Goal: Feedback & Contribution: Submit feedback/report problem

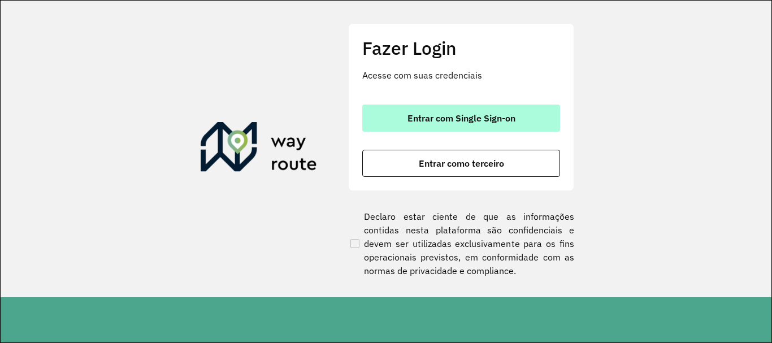
click at [529, 108] on button "Entrar com Single Sign-on" at bounding box center [461, 118] width 198 height 27
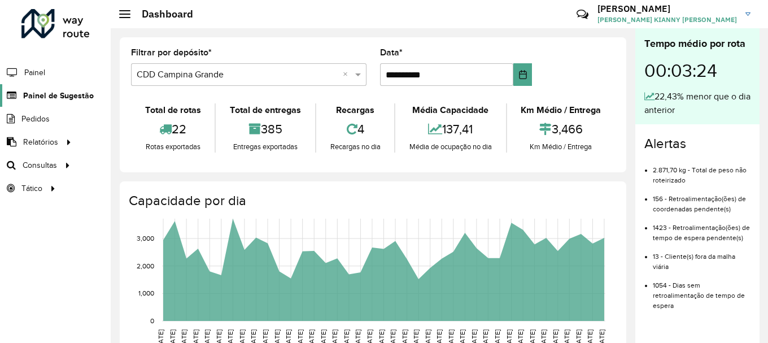
click at [55, 93] on span "Painel de Sugestão" at bounding box center [58, 96] width 71 height 12
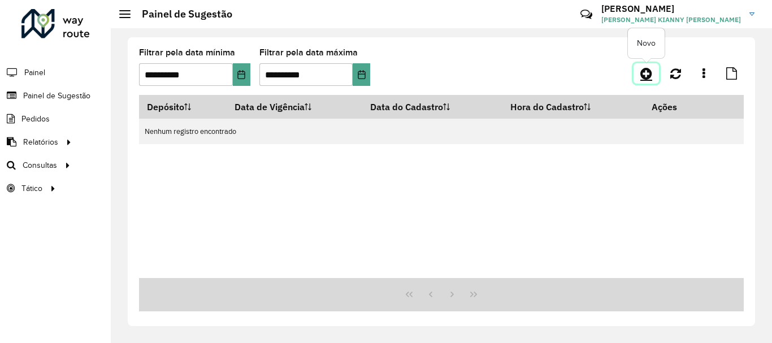
click at [651, 73] on icon at bounding box center [646, 74] width 12 height 14
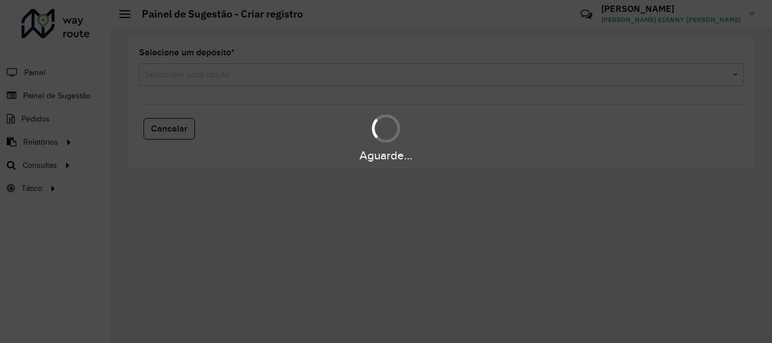
click at [376, 78] on div "Aguarde..." at bounding box center [386, 171] width 772 height 343
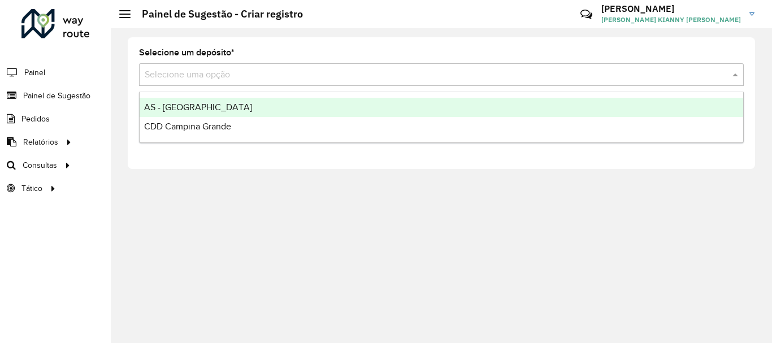
click at [261, 75] on input "text" at bounding box center [430, 75] width 571 height 14
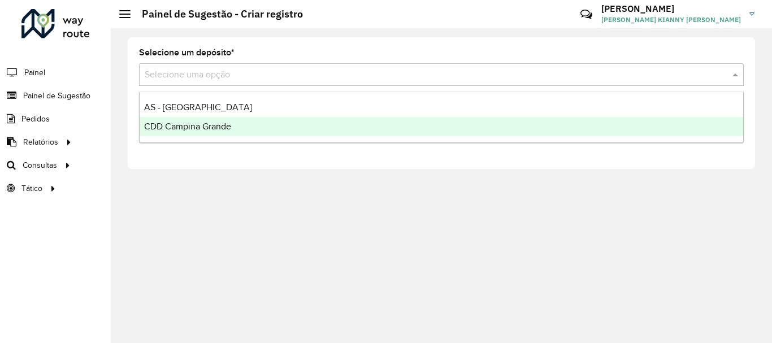
click at [244, 134] on div "CDD Campina Grande" at bounding box center [441, 126] width 603 height 19
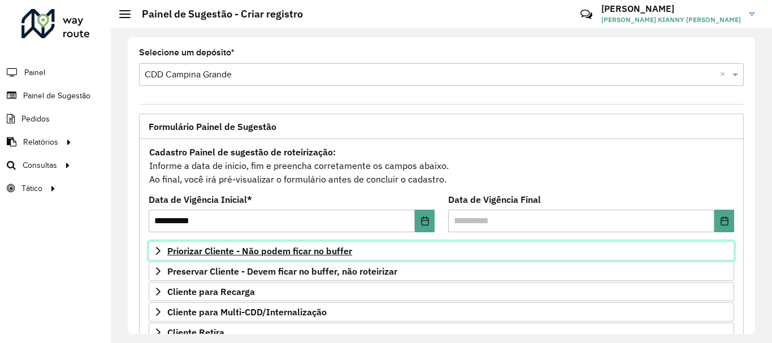
click at [260, 249] on span "Priorizar Cliente - Não podem ficar no buffer" at bounding box center [259, 250] width 185 height 9
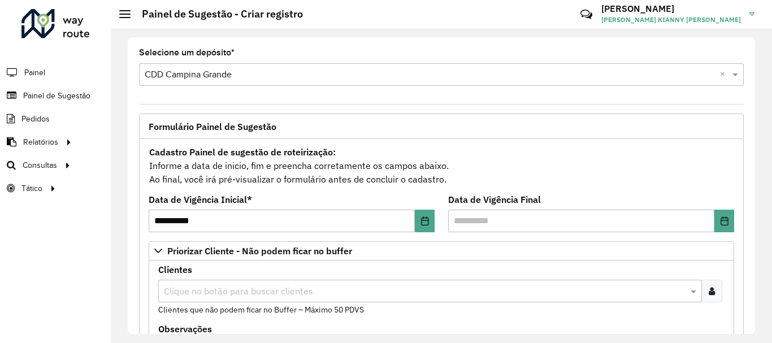
click at [271, 288] on input "text" at bounding box center [424, 292] width 527 height 14
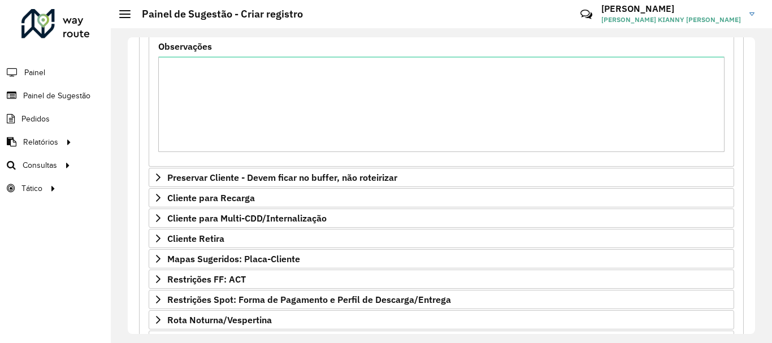
scroll to position [409, 0]
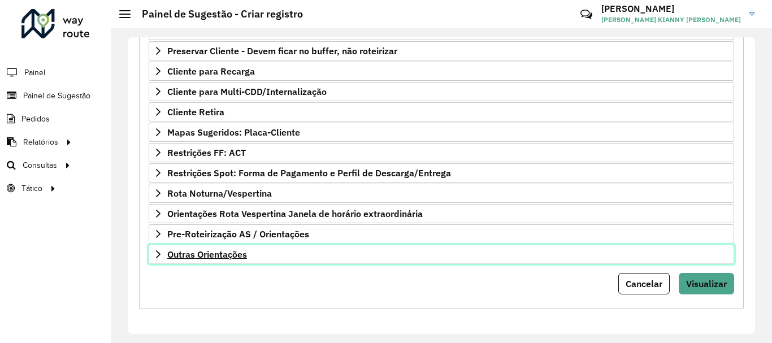
click at [244, 256] on span "Outras Orientações" at bounding box center [207, 254] width 80 height 9
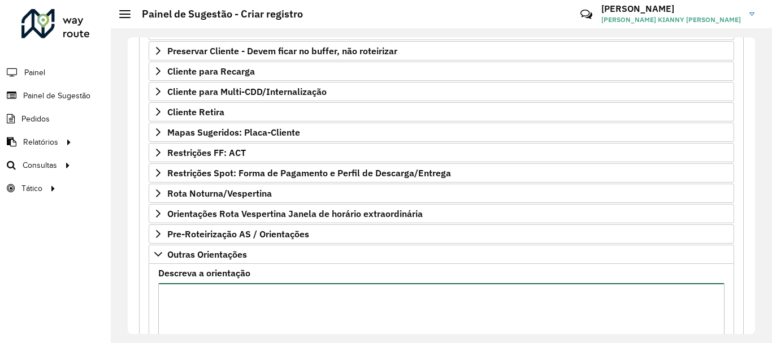
click at [266, 293] on textarea "Descreva a orientação" at bounding box center [441, 330] width 566 height 95
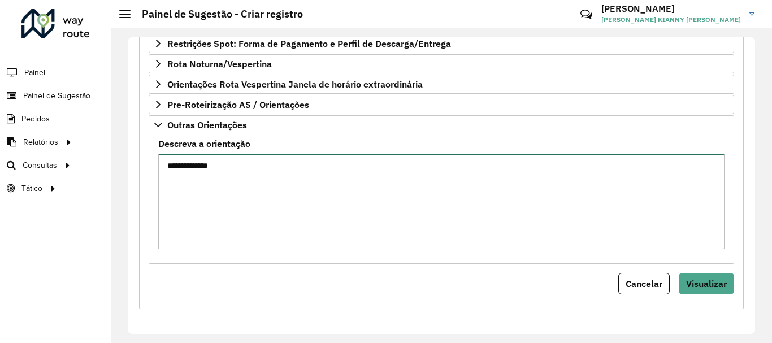
click at [357, 174] on textarea "**********" at bounding box center [441, 201] width 566 height 95
type textarea "**********"
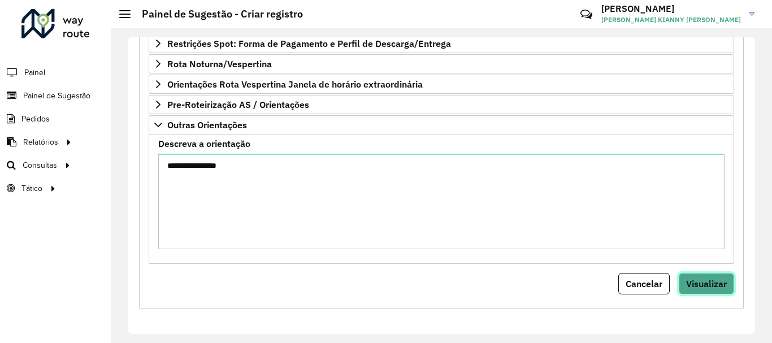
click at [714, 281] on span "Visualizar" at bounding box center [706, 283] width 41 height 11
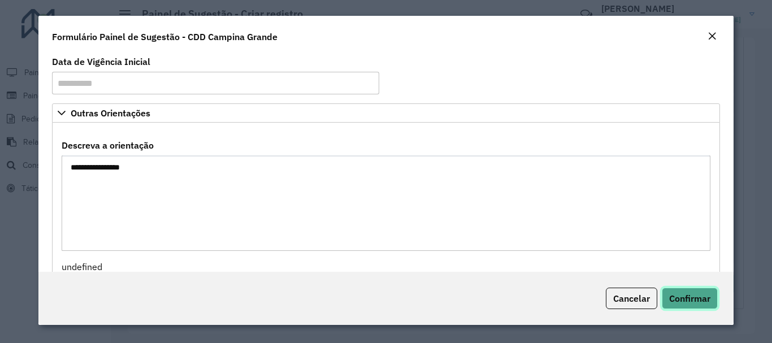
click at [685, 302] on span "Confirmar" at bounding box center [689, 298] width 41 height 11
